Goal: Entertainment & Leisure: Consume media (video, audio)

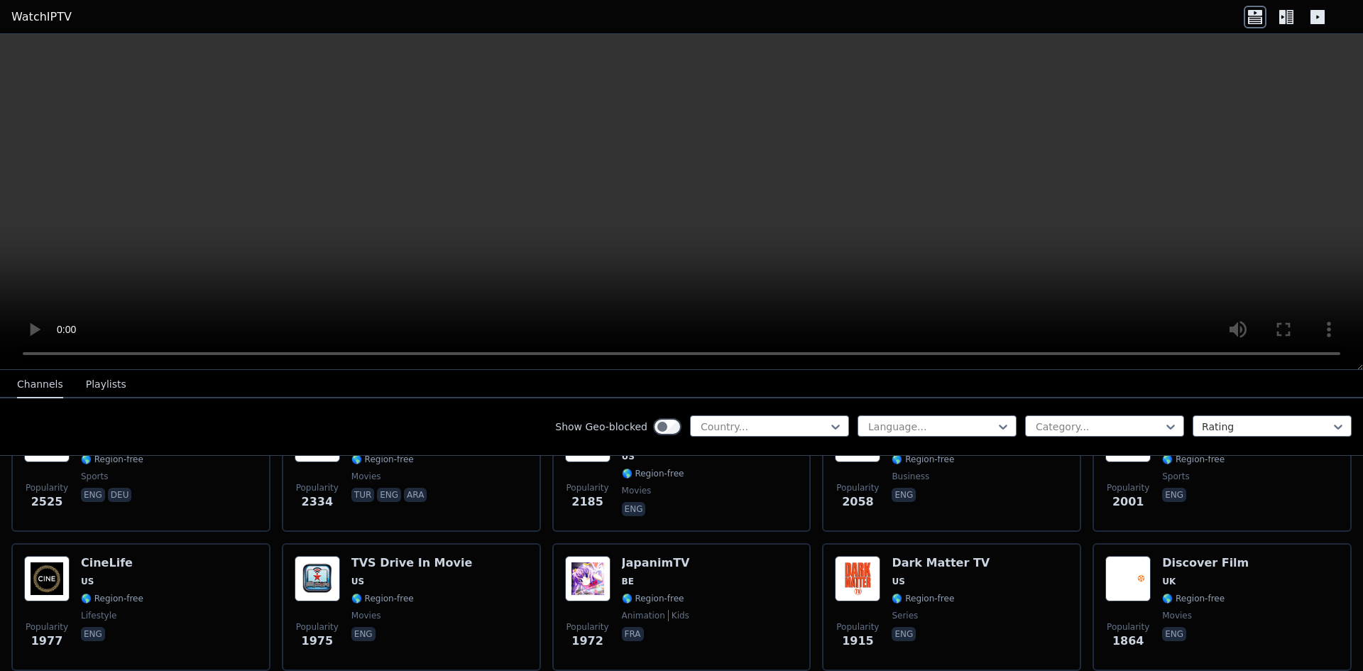
scroll to position [710, 0]
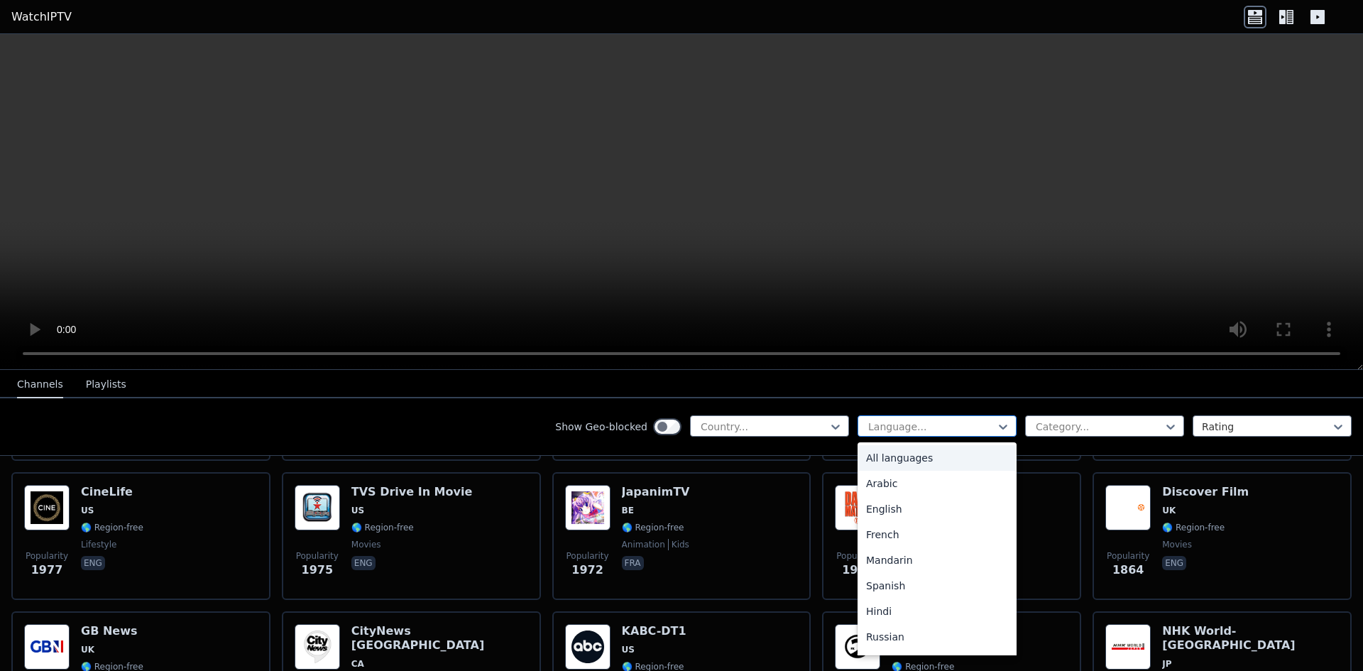
click at [912, 424] on div at bounding box center [931, 426] width 129 height 14
click at [899, 488] on div "Arabic" at bounding box center [936, 484] width 159 height 26
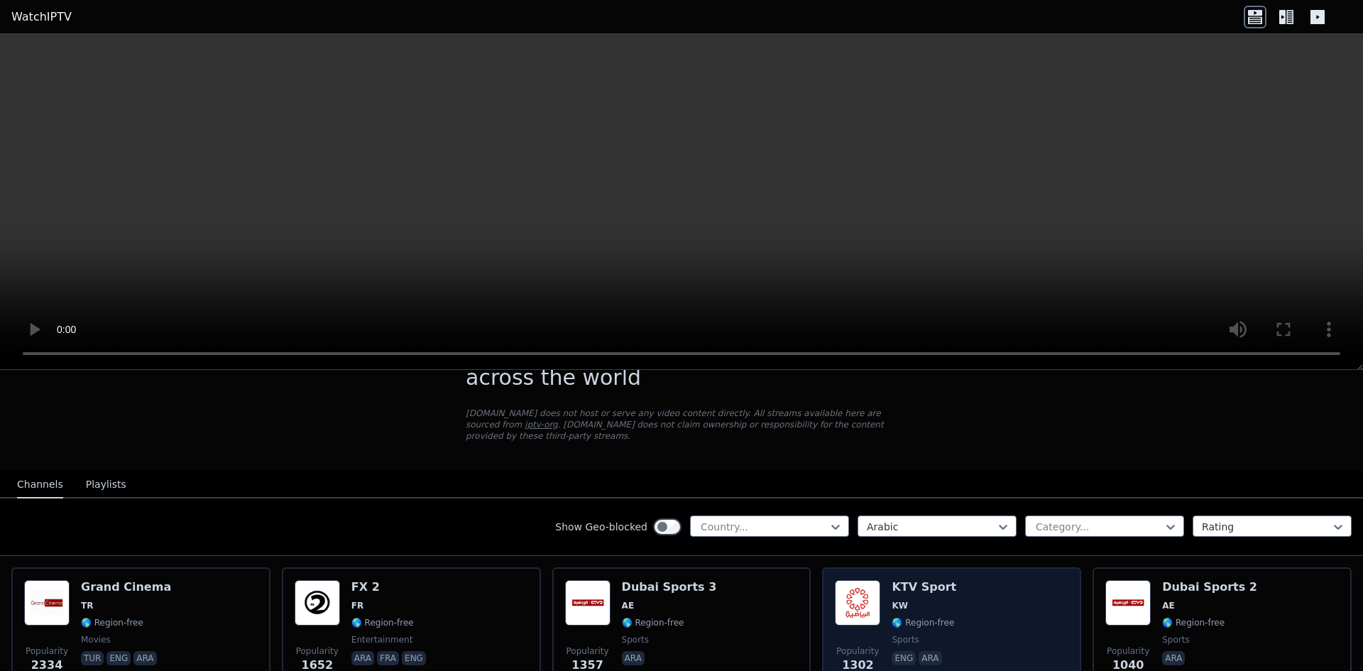
scroll to position [142, 0]
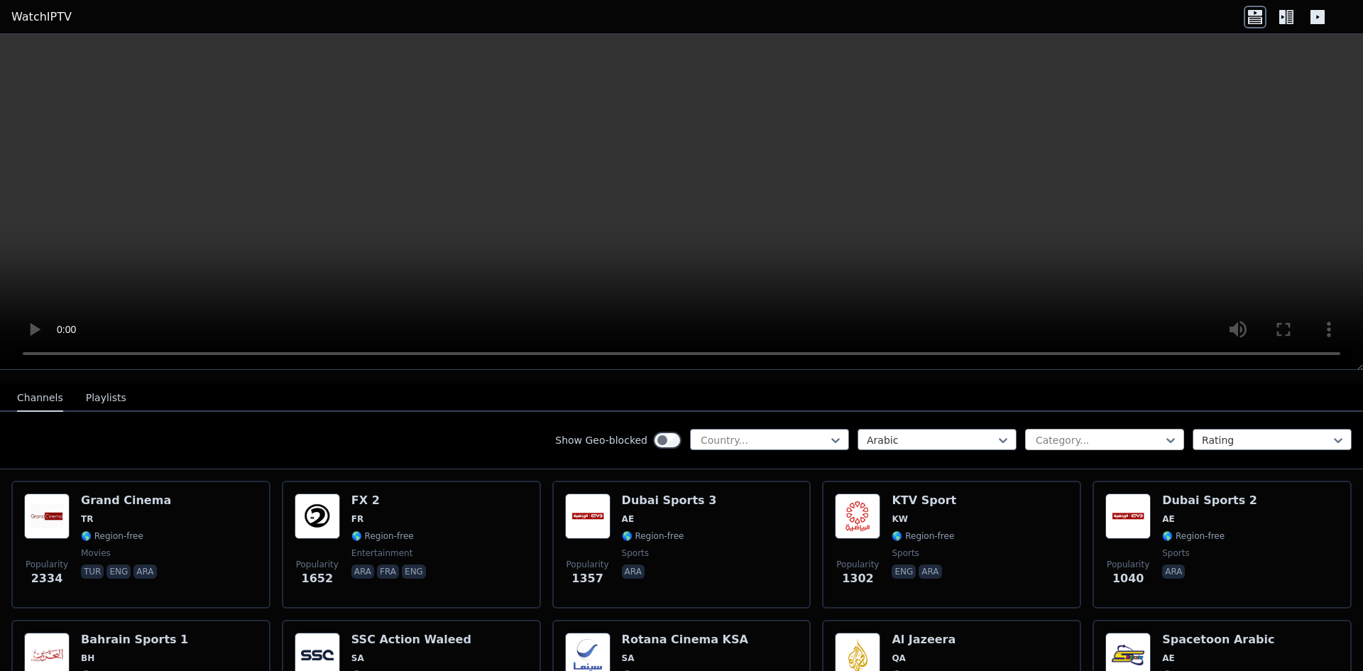
click at [1067, 433] on div at bounding box center [1098, 440] width 129 height 14
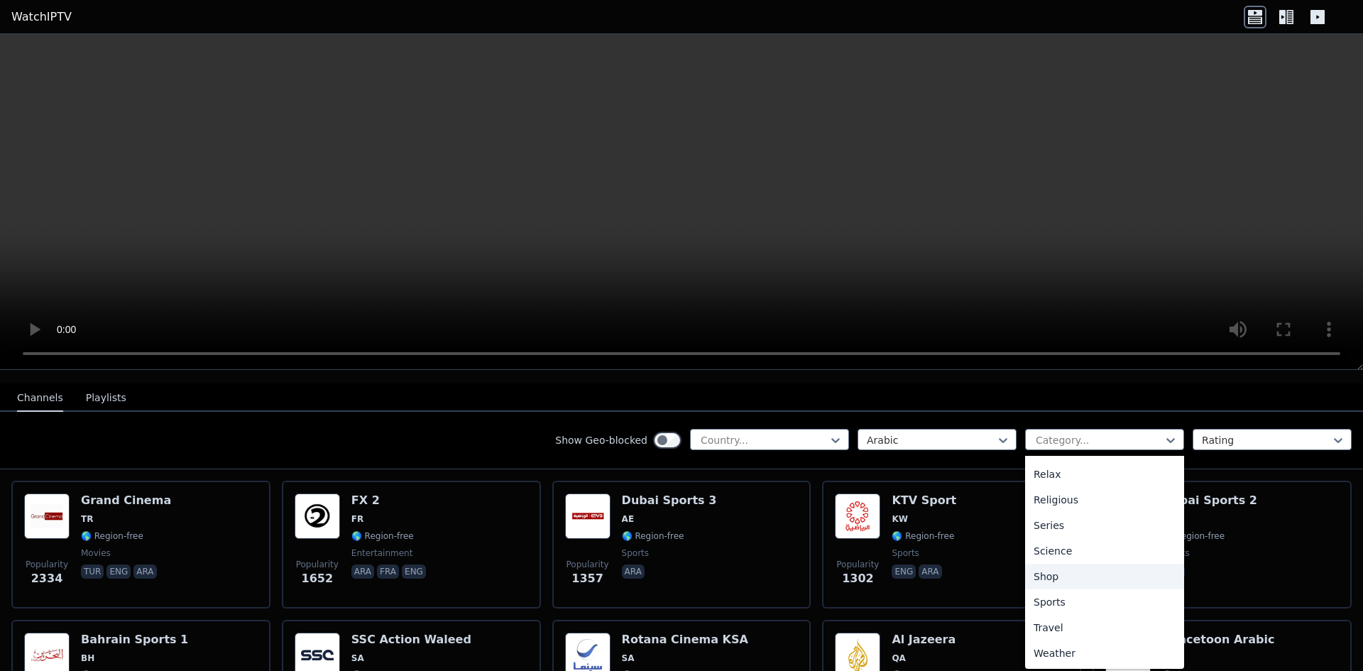
scroll to position [0, 0]
click at [1233, 433] on div at bounding box center [1266, 440] width 129 height 14
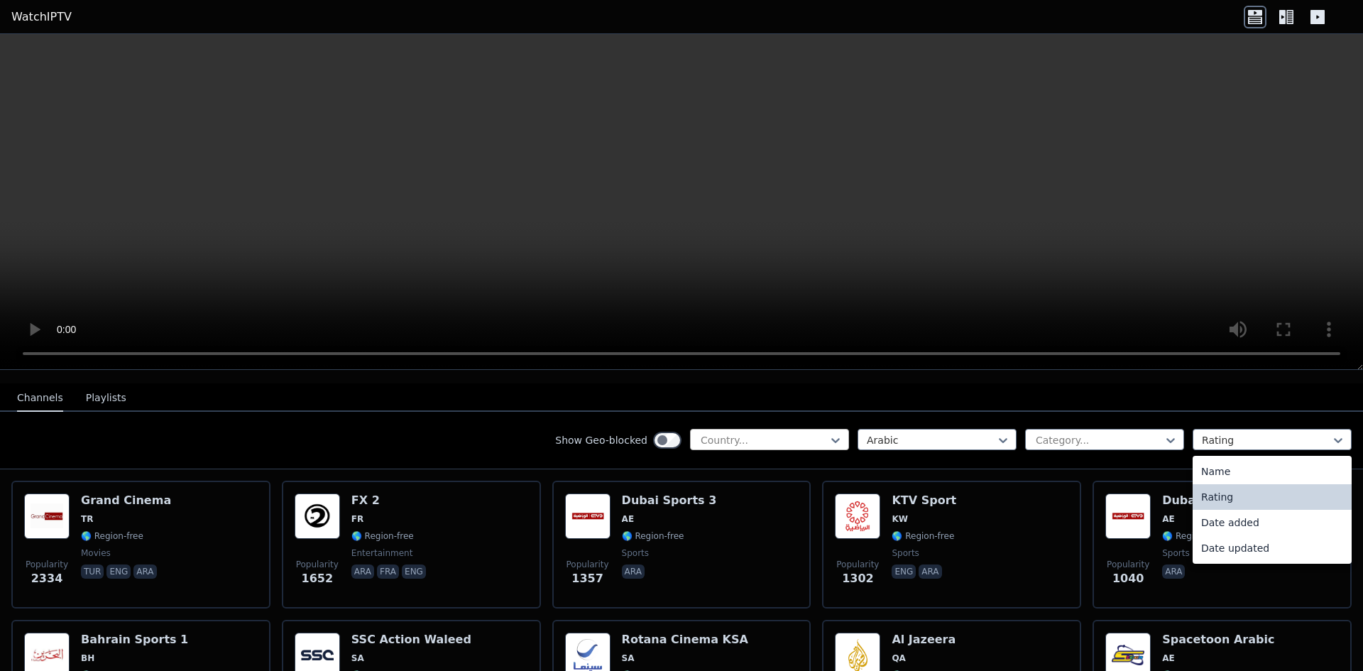
click at [803, 426] on div "Channels Playlists Show Geo-blocked Country... Arabic Category... 4 results ava…" at bounding box center [681, 426] width 1363 height 86
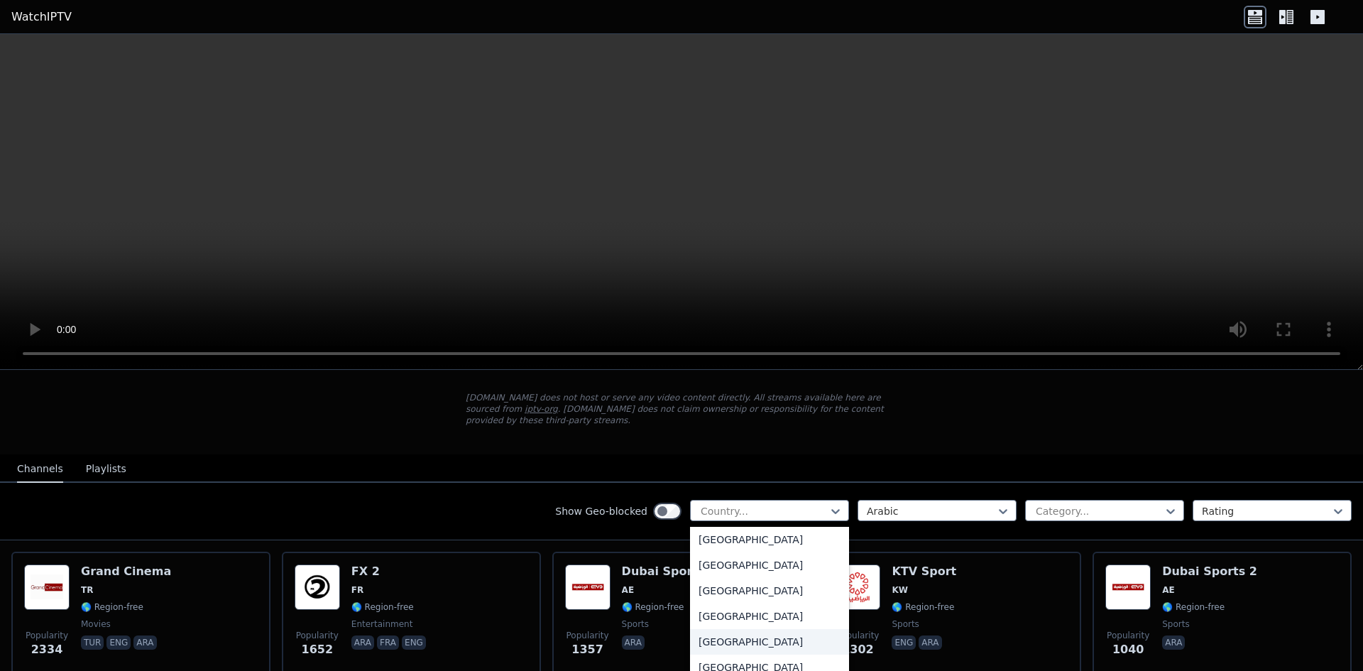
scroll to position [4857, 0]
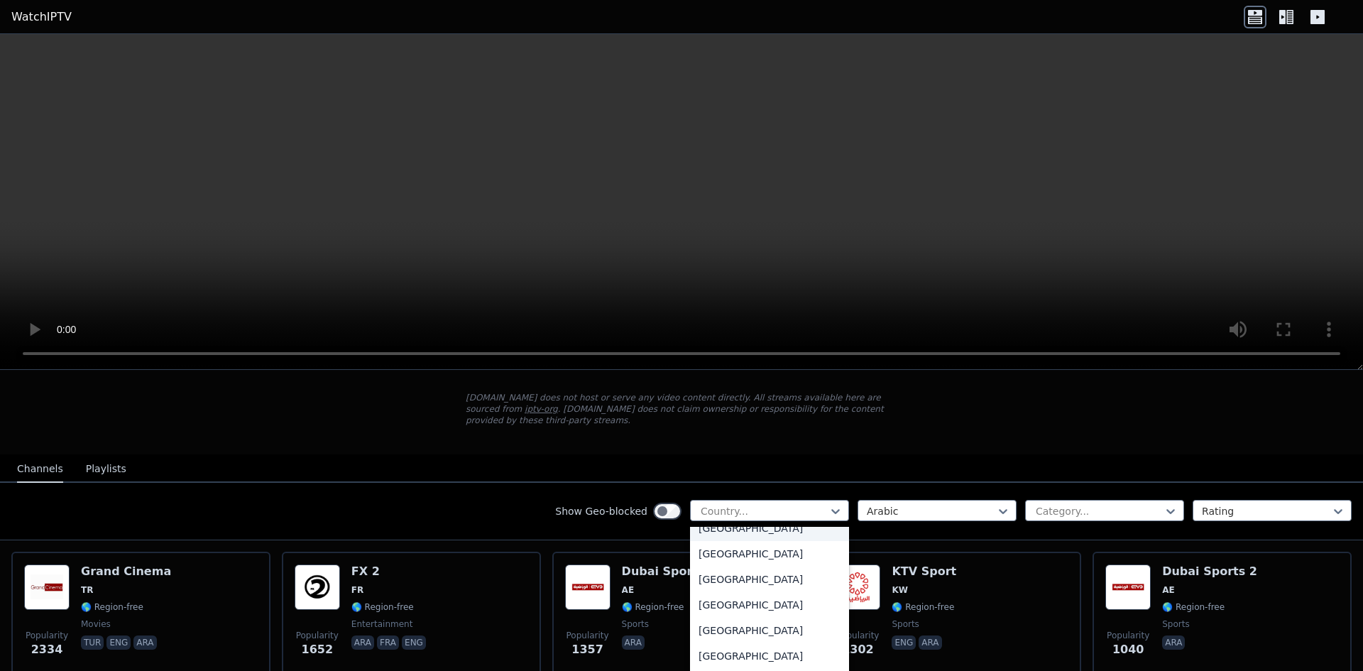
click at [715, 522] on div "Tunisia" at bounding box center [769, 528] width 159 height 26
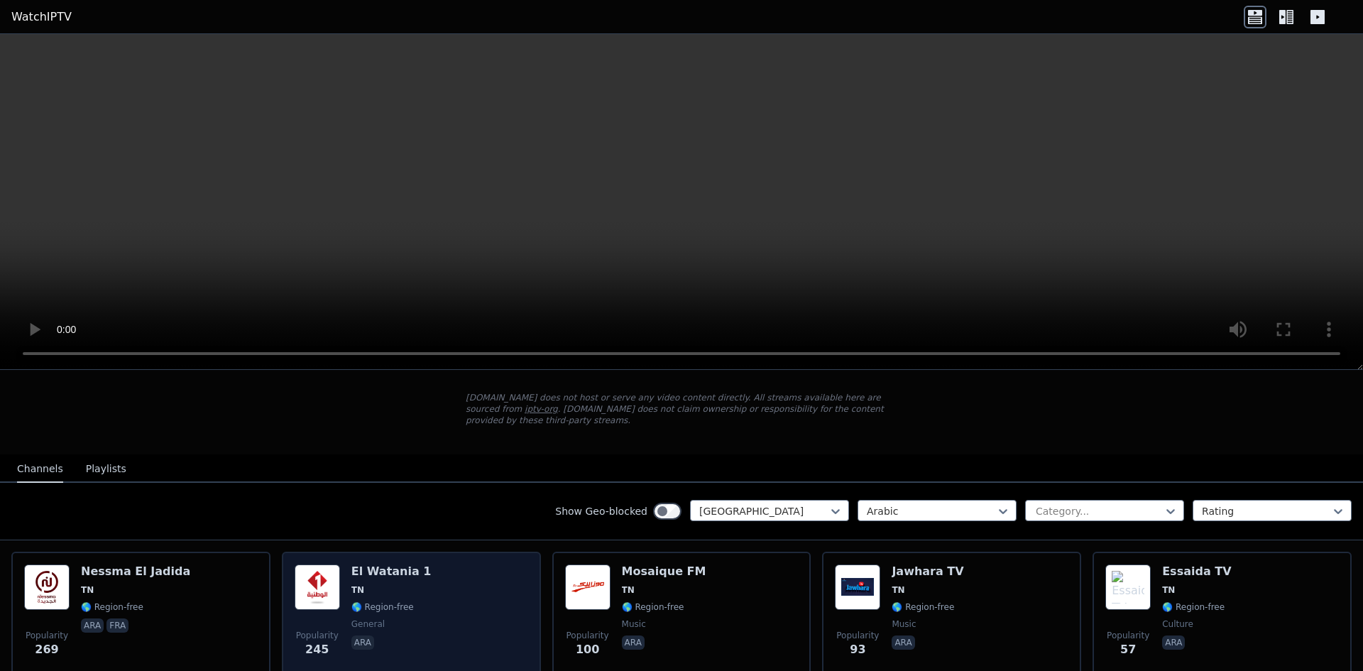
click at [337, 583] on img at bounding box center [317, 586] width 45 height 45
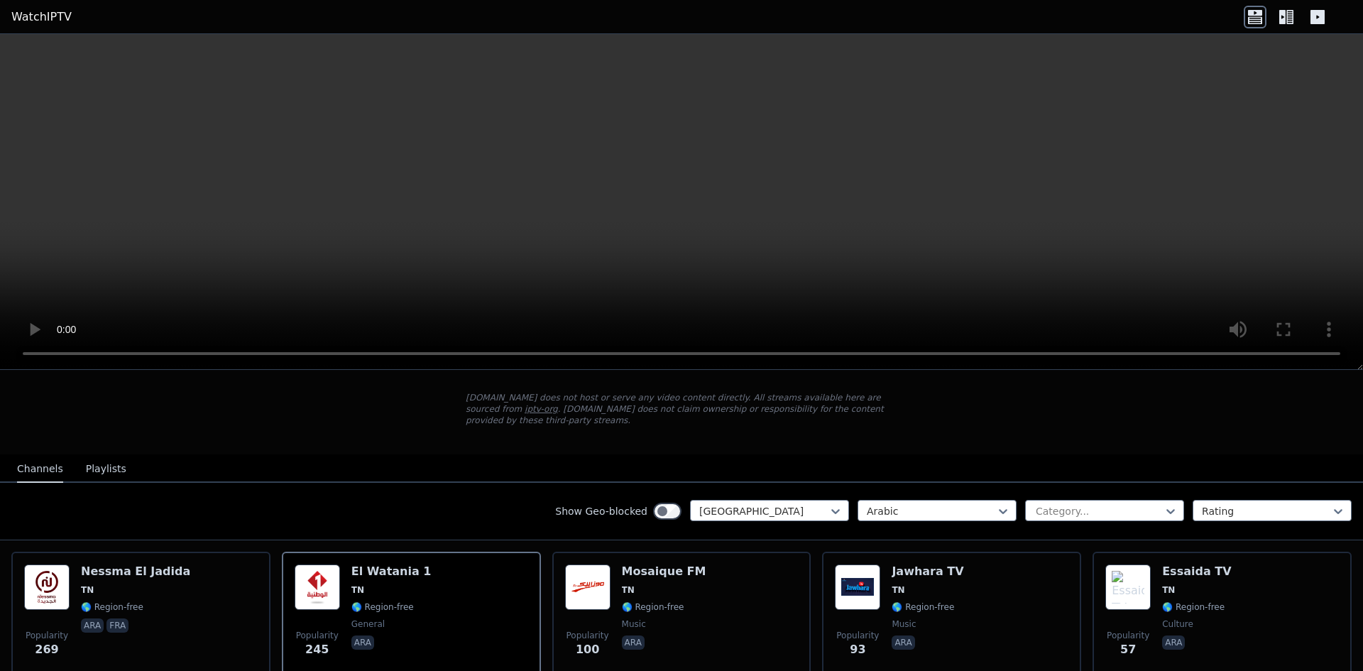
click at [158, 670] on span "X" at bounding box center [154, 678] width 8 height 13
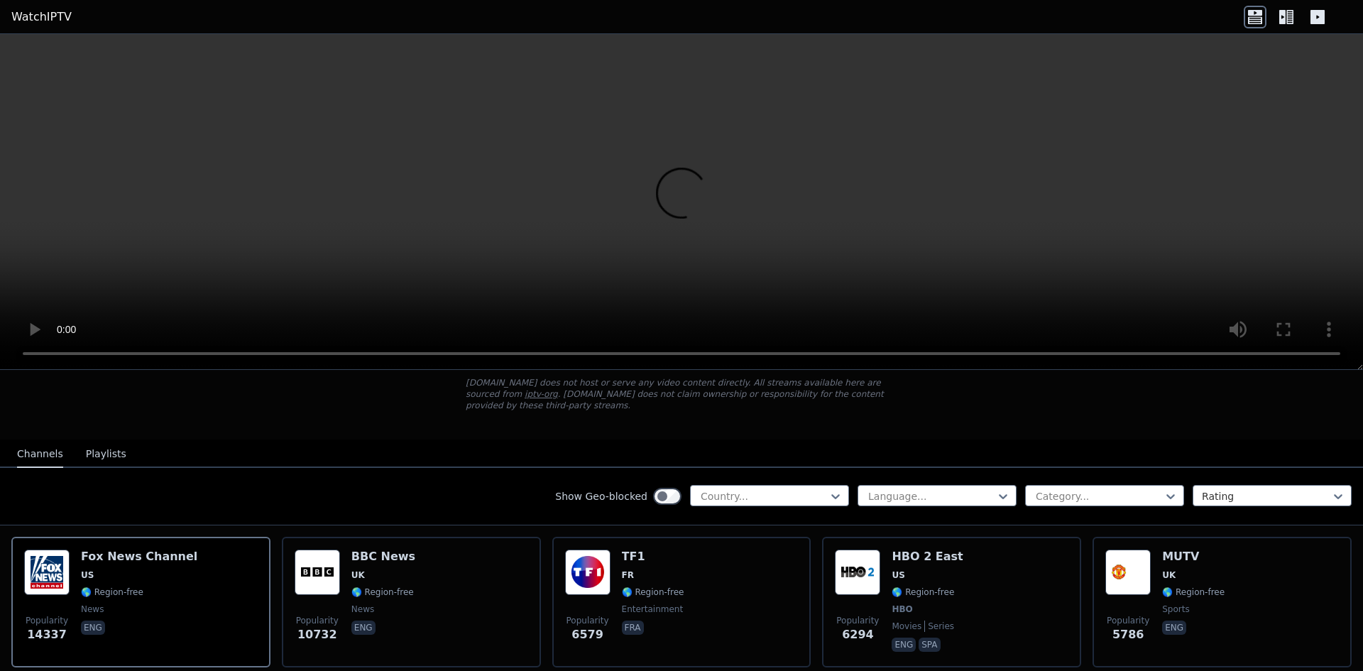
scroll to position [142, 0]
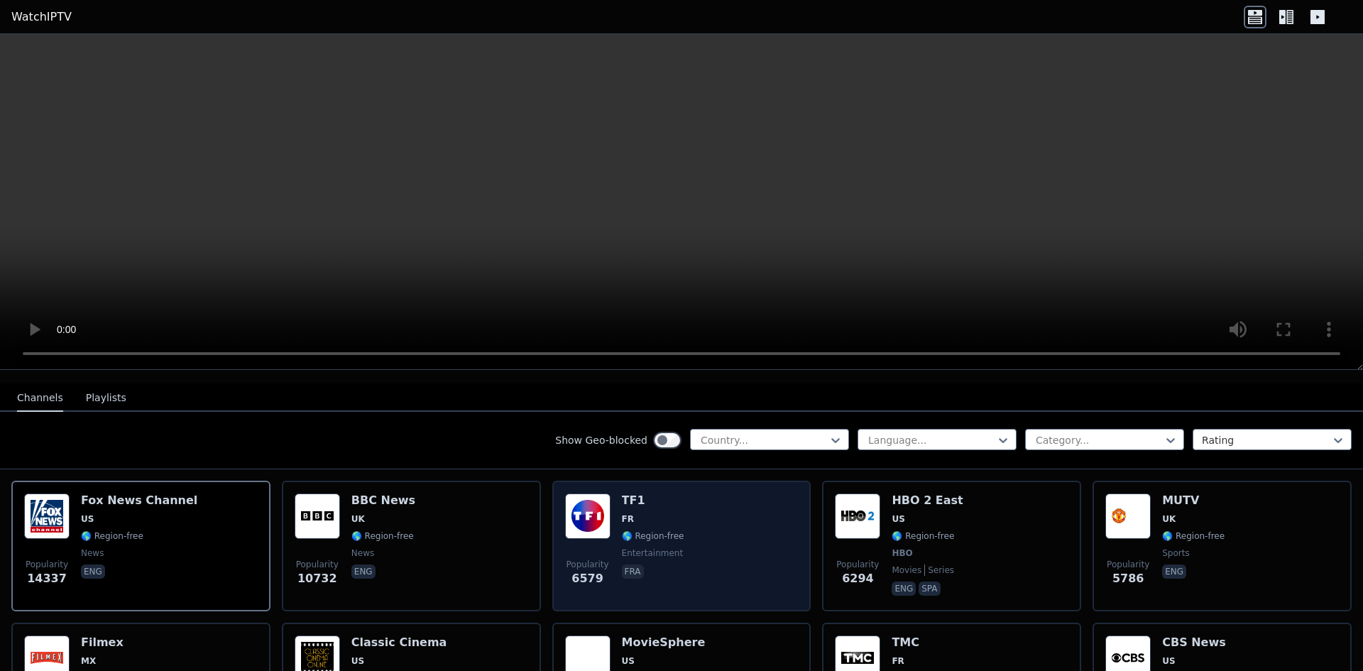
click at [665, 513] on span "FR" at bounding box center [653, 518] width 62 height 11
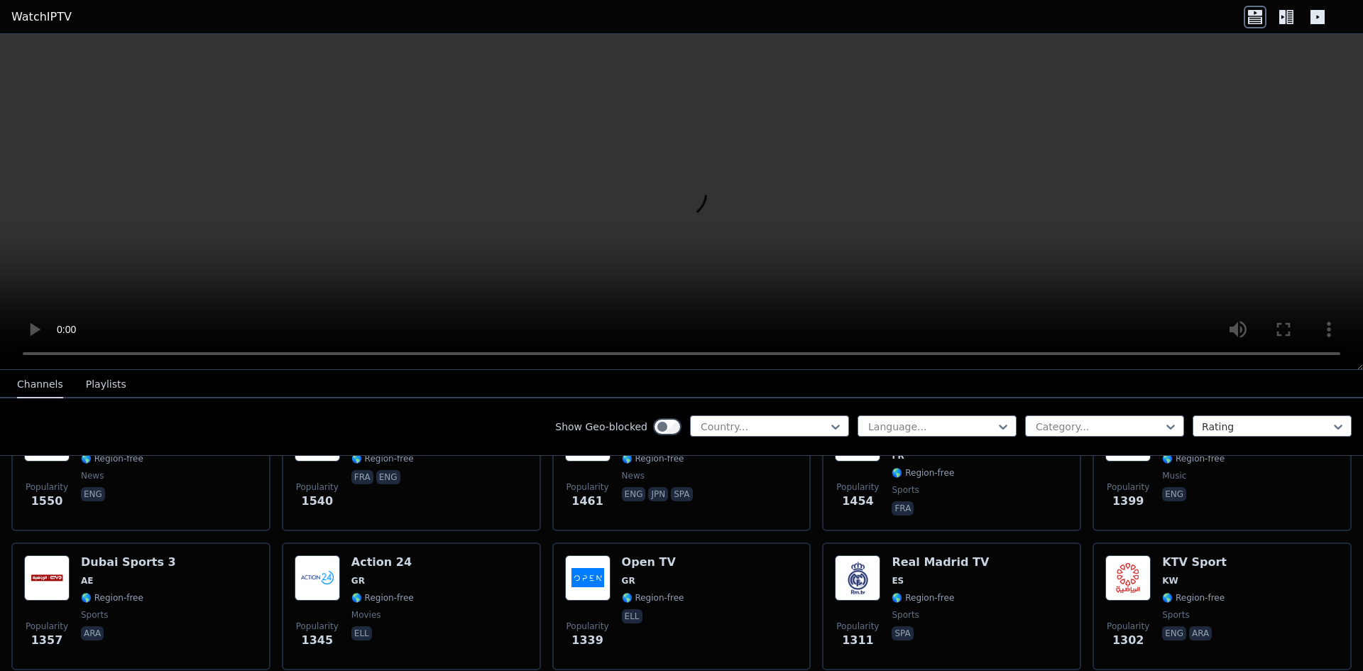
scroll to position [1065, 0]
